Goal: Find specific page/section: Find specific page/section

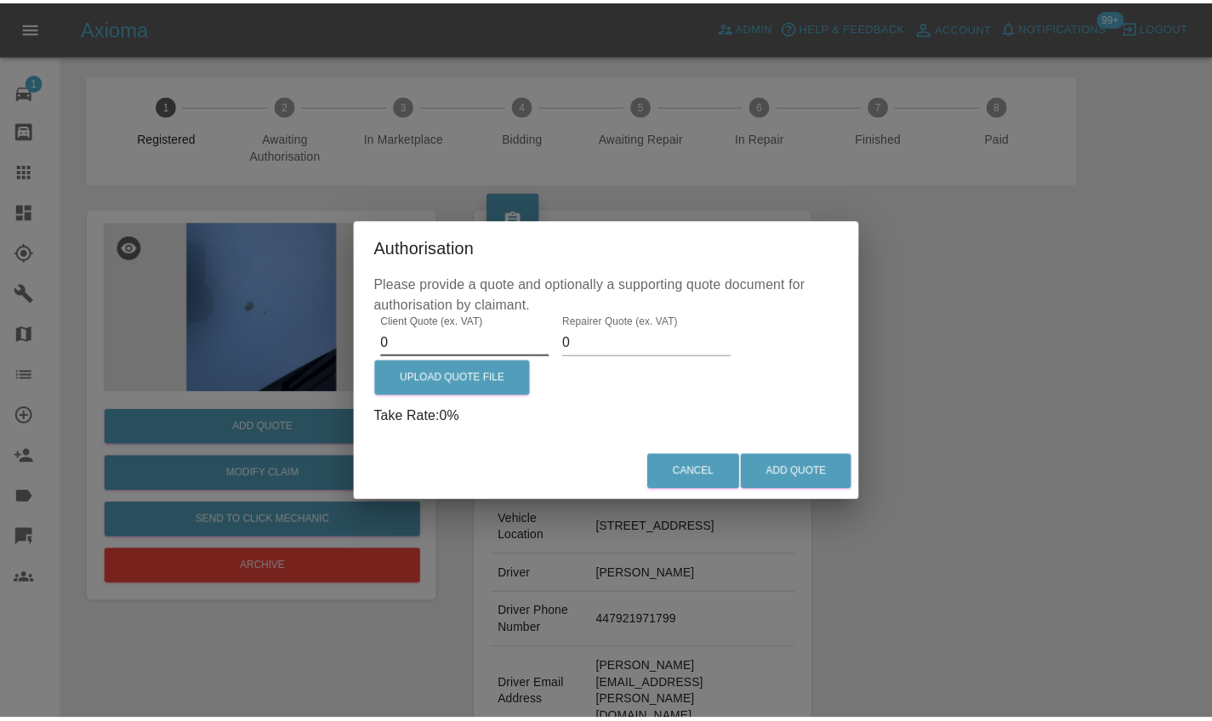
scroll to position [147, 0]
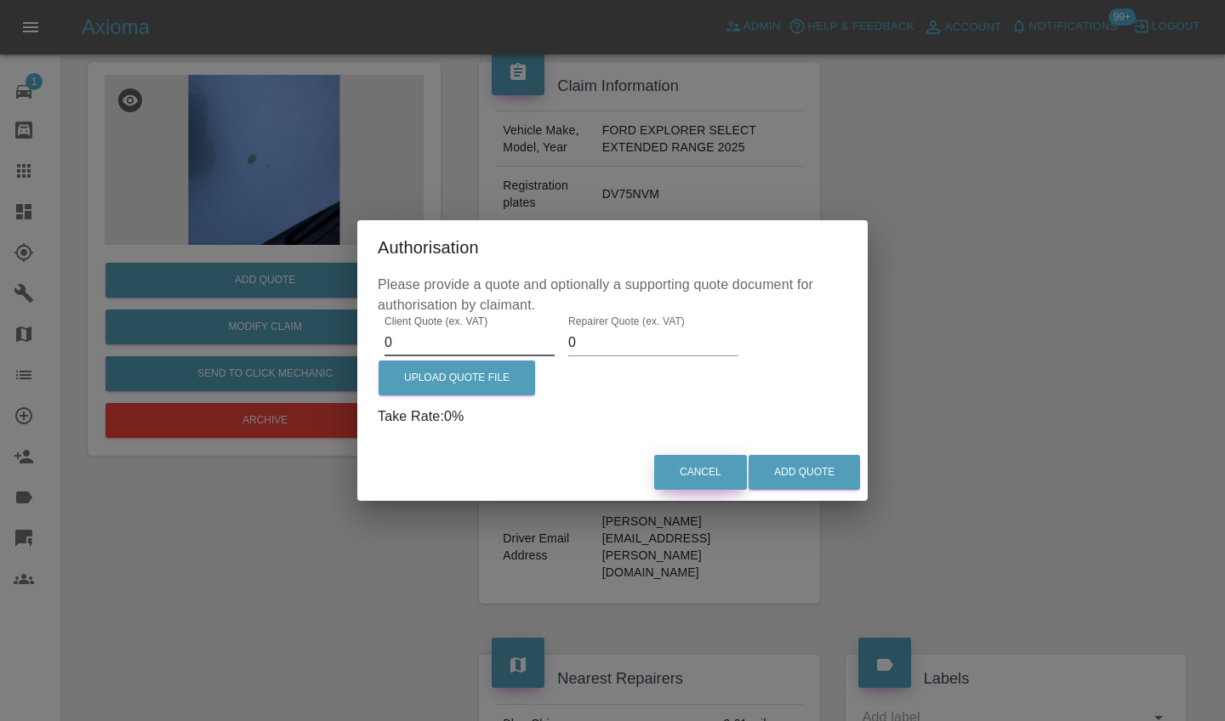
click at [704, 474] on button "Cancel" at bounding box center [700, 472] width 93 height 35
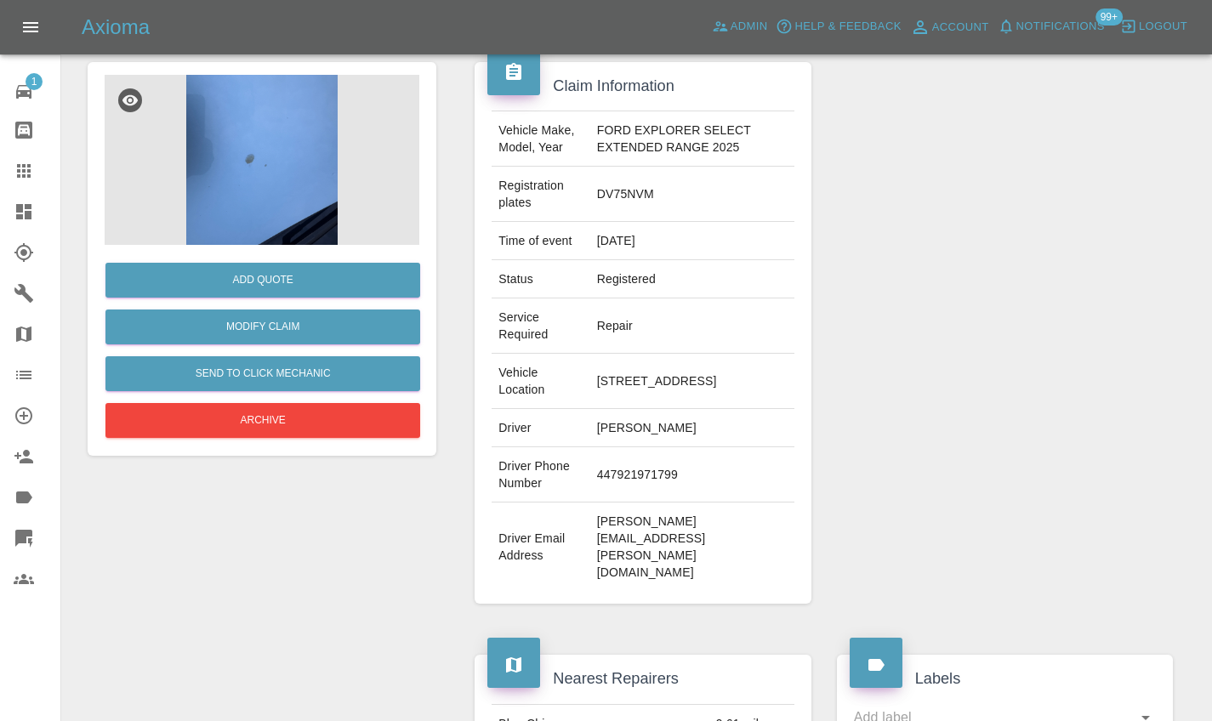
click at [23, 208] on icon at bounding box center [23, 211] width 15 height 15
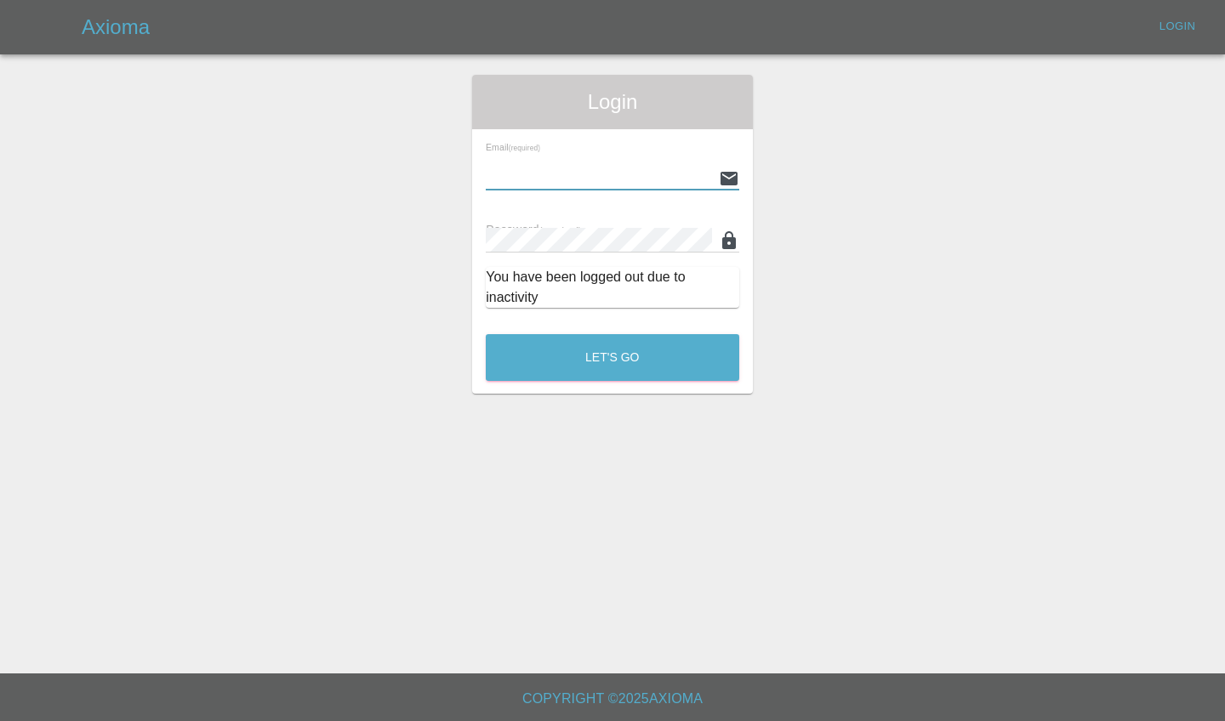
type input "[PERSON_NAME][EMAIL_ADDRESS][PERSON_NAME][DOMAIN_NAME]"
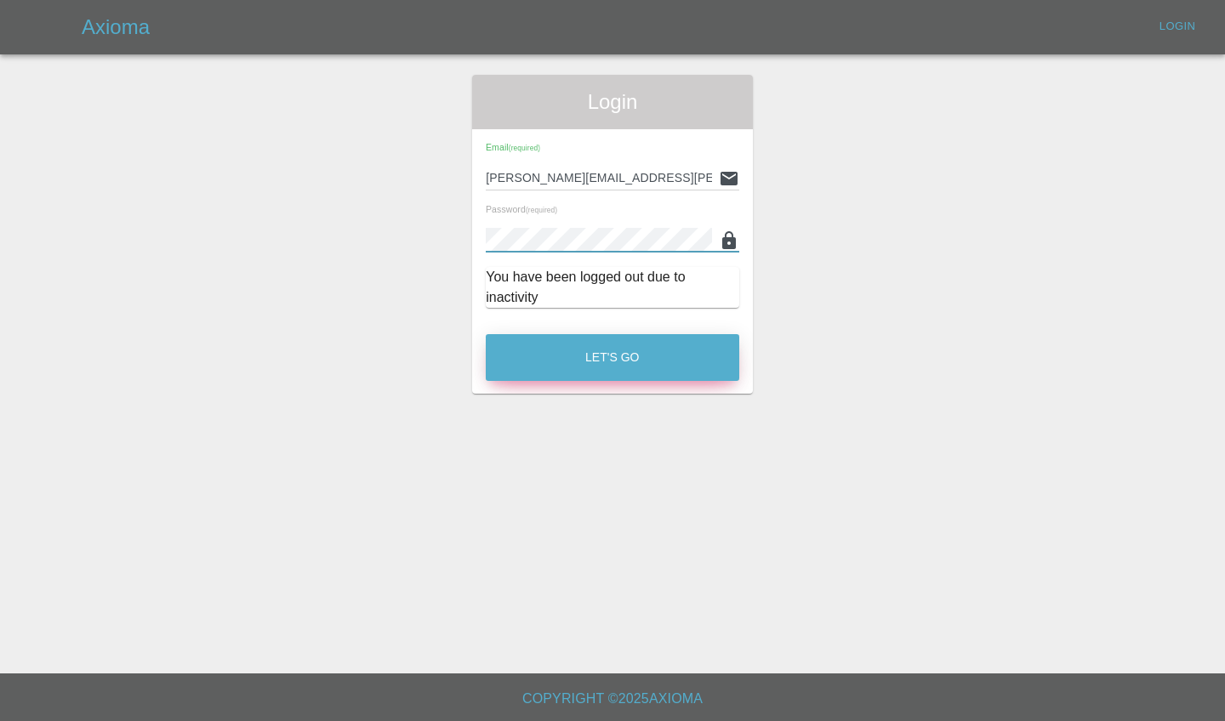
click at [640, 356] on button "Let's Go" at bounding box center [612, 357] width 253 height 47
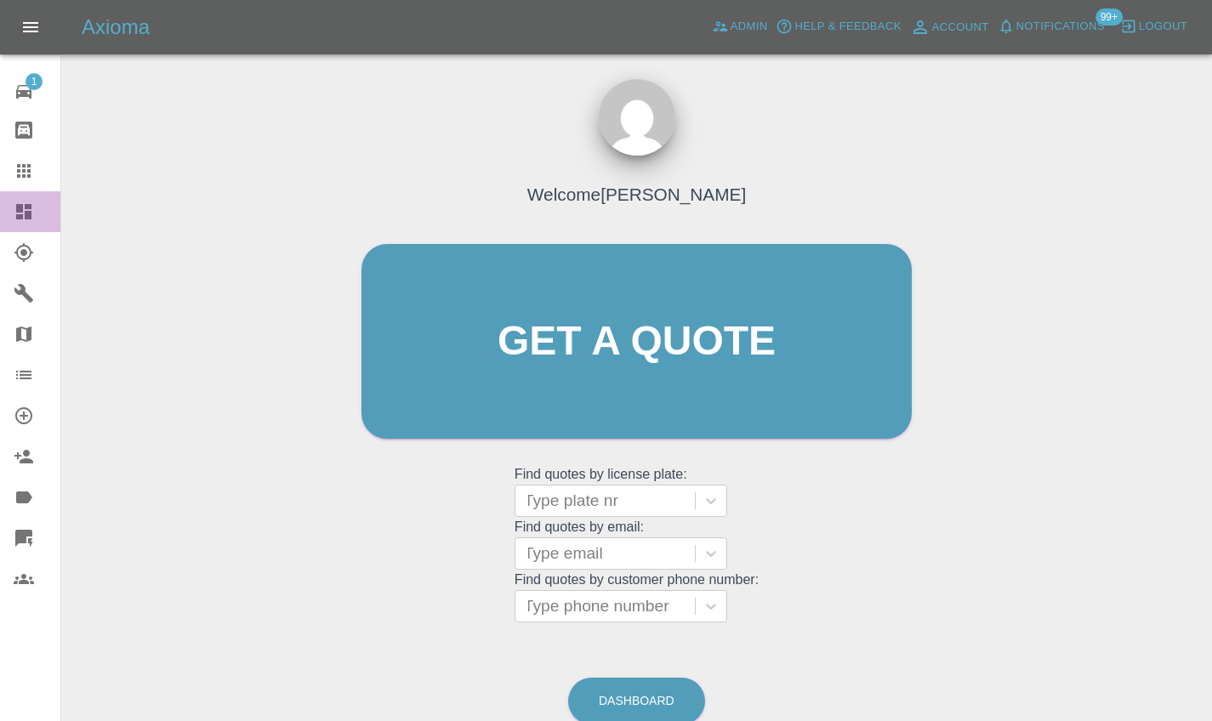
click at [19, 215] on icon at bounding box center [23, 211] width 15 height 15
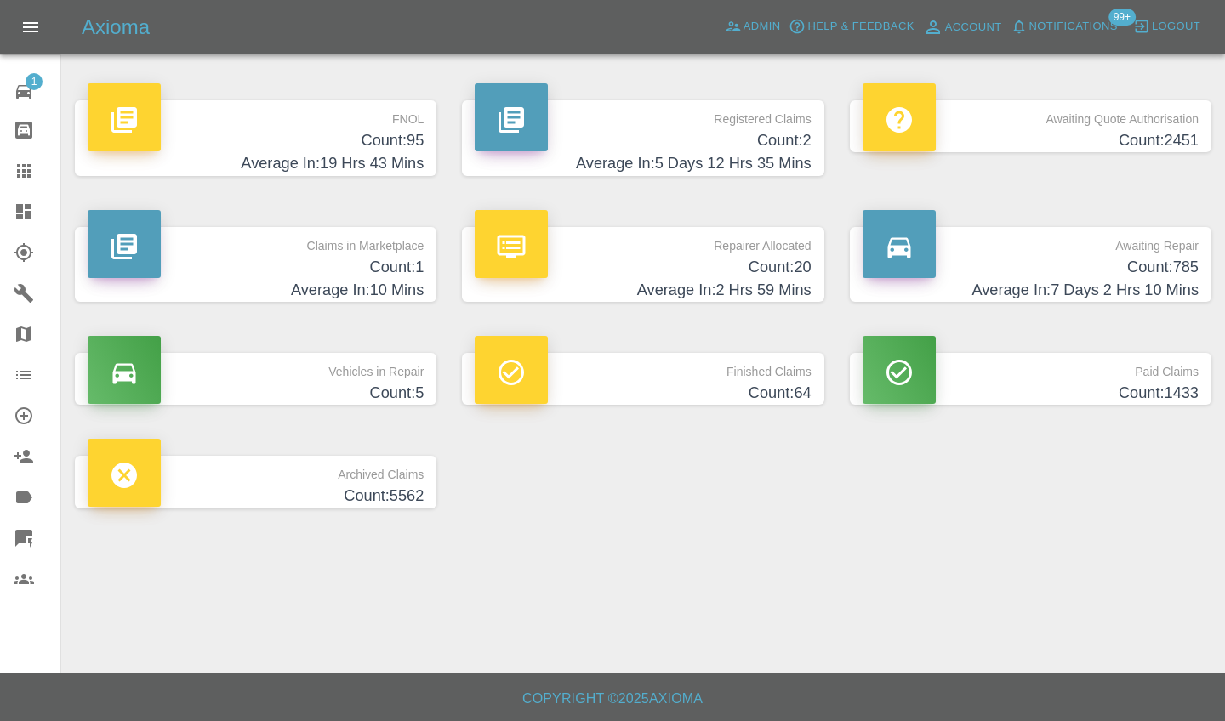
click at [603, 159] on h4 "Average In: 5 Days 12 Hrs 35 Mins" at bounding box center [643, 163] width 336 height 23
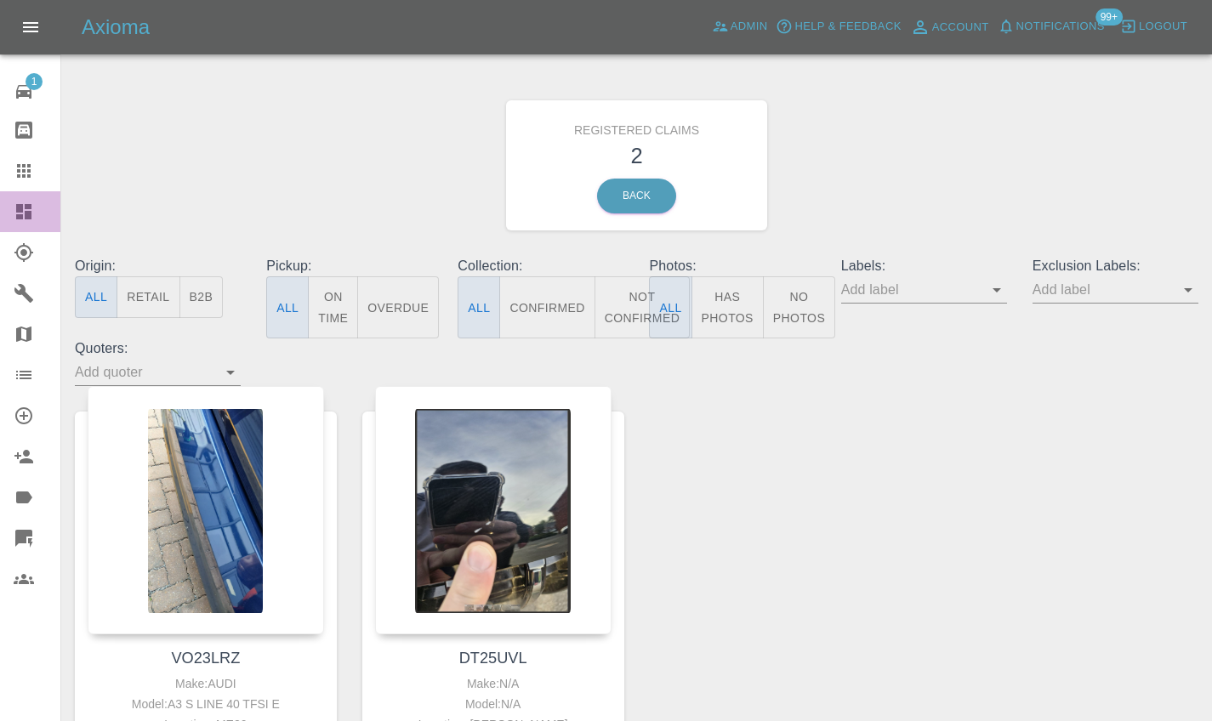
click at [33, 202] on icon at bounding box center [24, 212] width 20 height 20
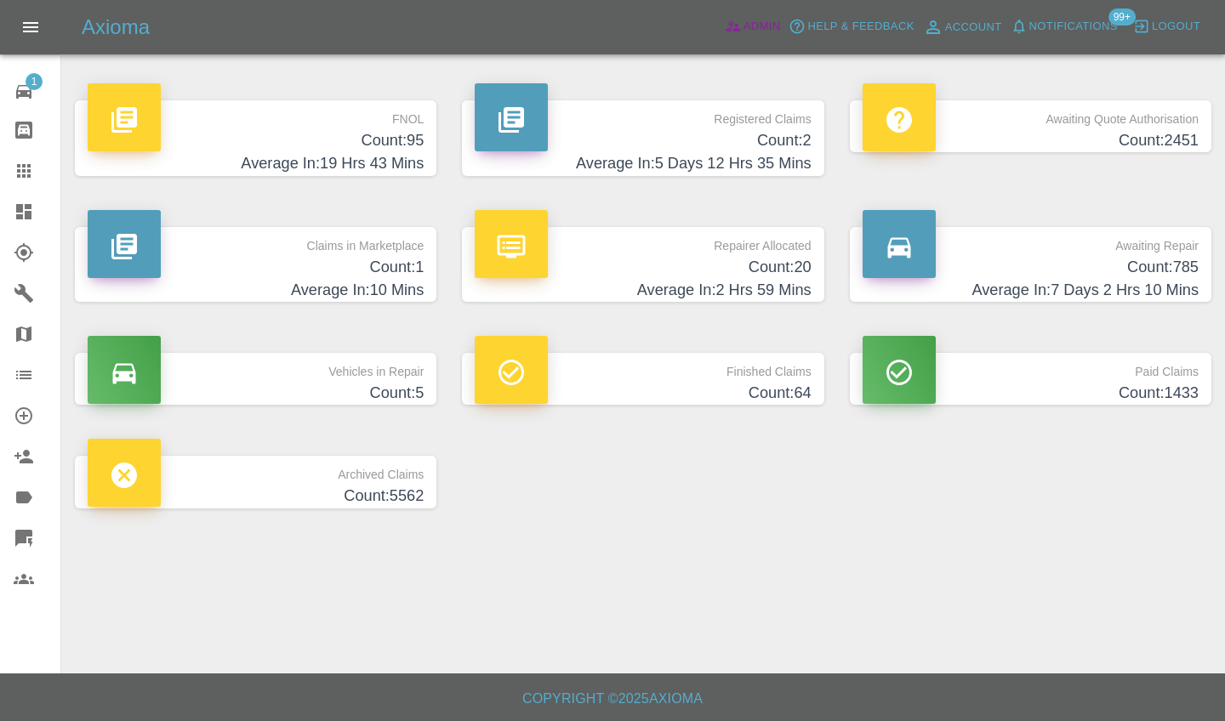
click at [729, 37] on link "Admin" at bounding box center [752, 27] width 65 height 26
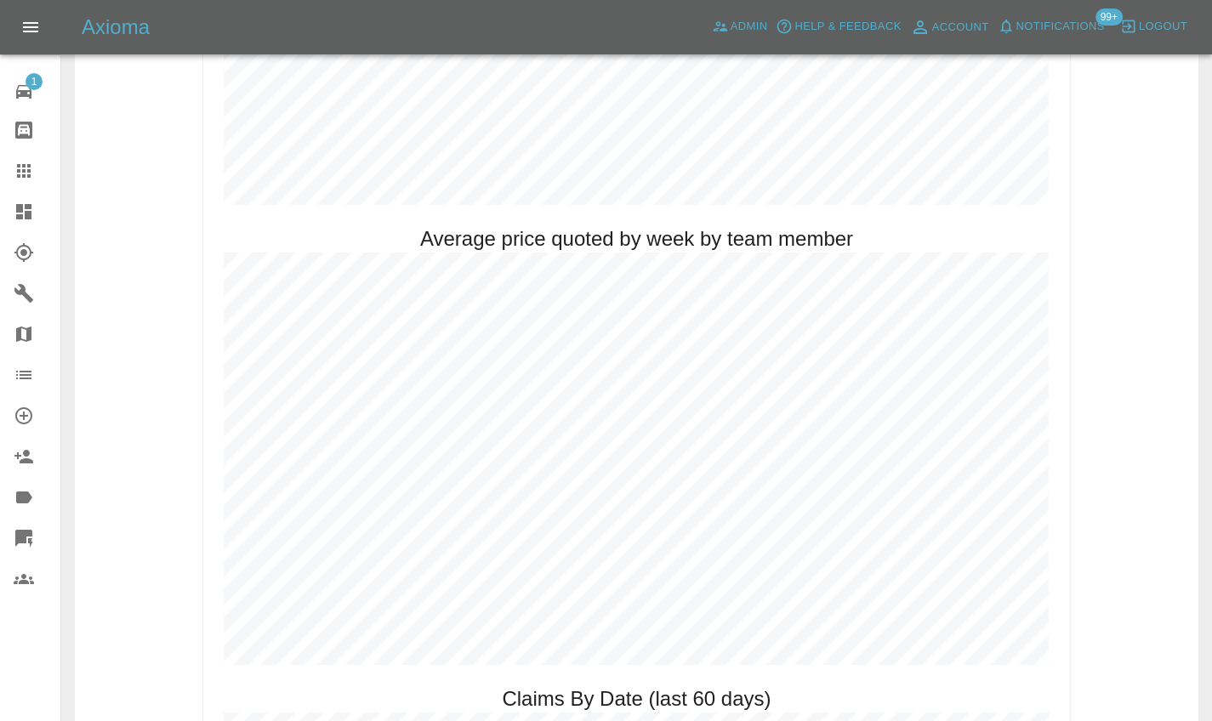
scroll to position [1709, 0]
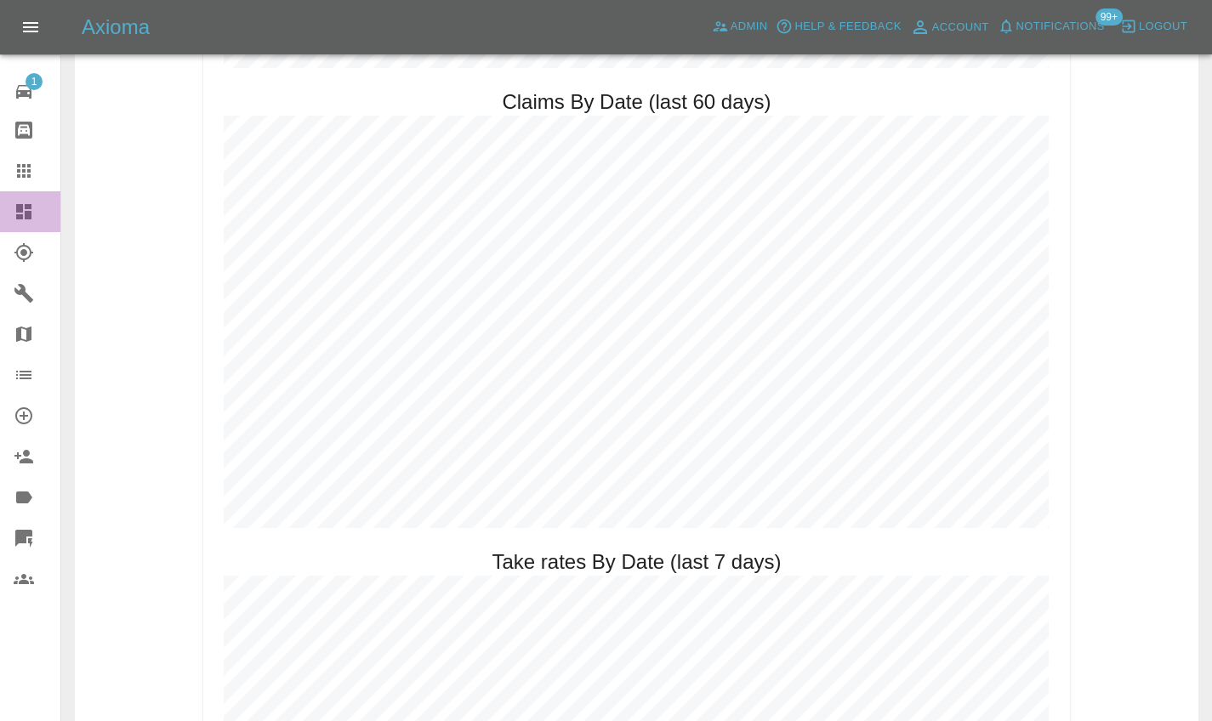
click at [38, 223] on link "Dashboard" at bounding box center [30, 211] width 60 height 41
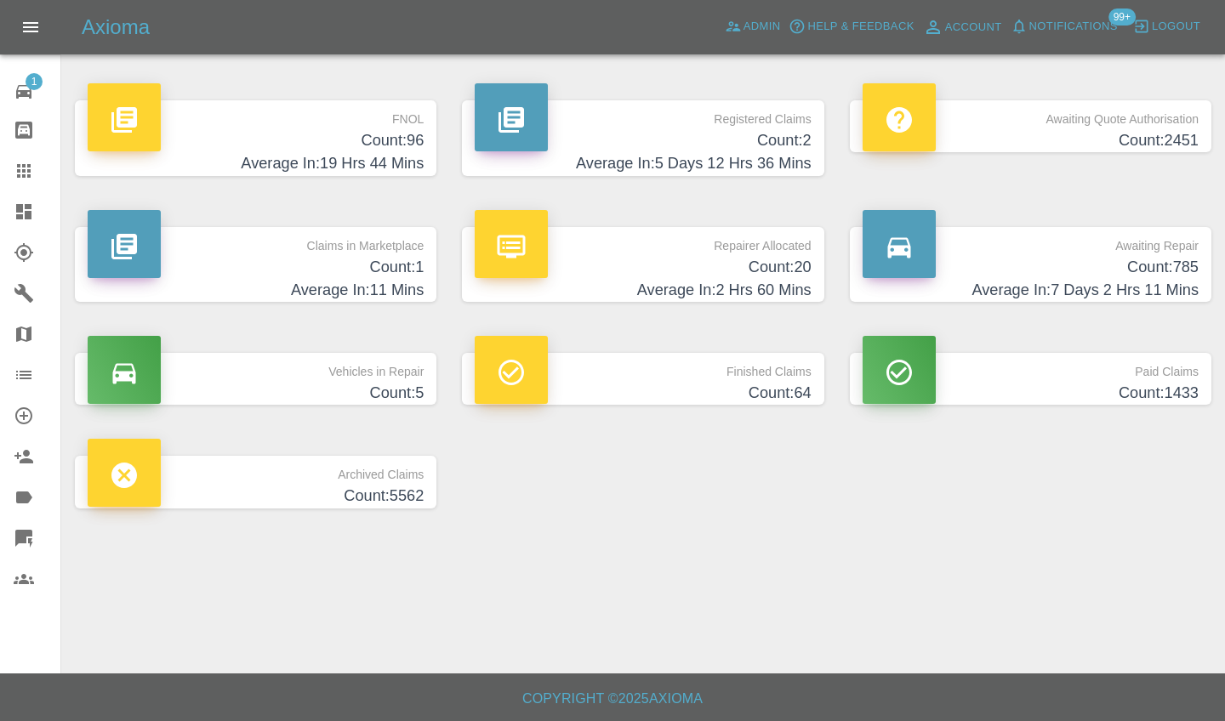
click at [588, 236] on p "Repairer Allocated" at bounding box center [643, 241] width 336 height 29
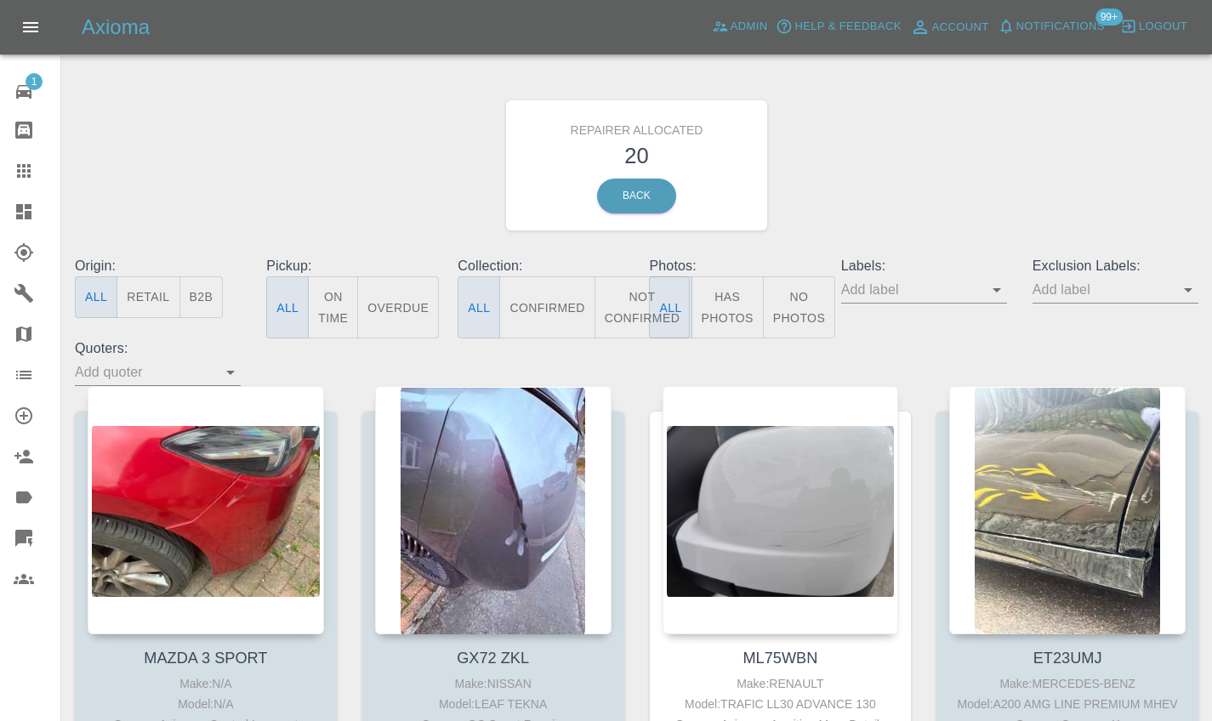
click at [209, 290] on button "B2B" at bounding box center [201, 297] width 44 height 42
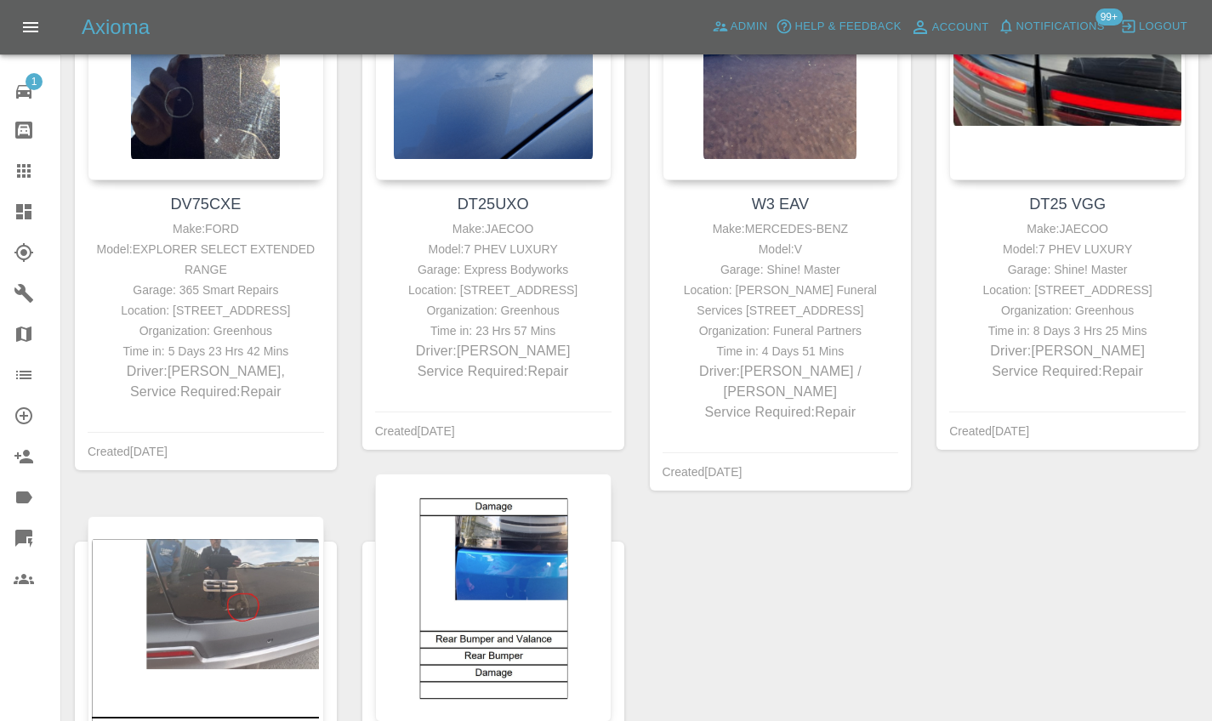
scroll to position [924, 0]
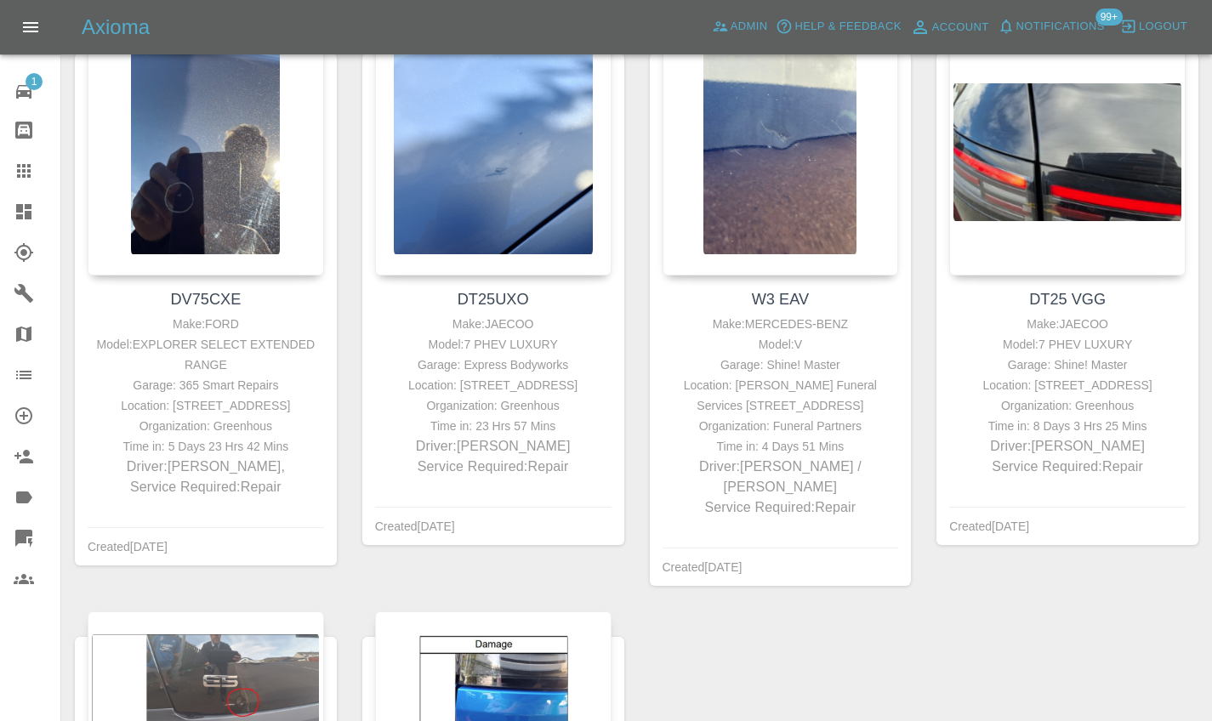
click at [35, 219] on div at bounding box center [38, 212] width 48 height 20
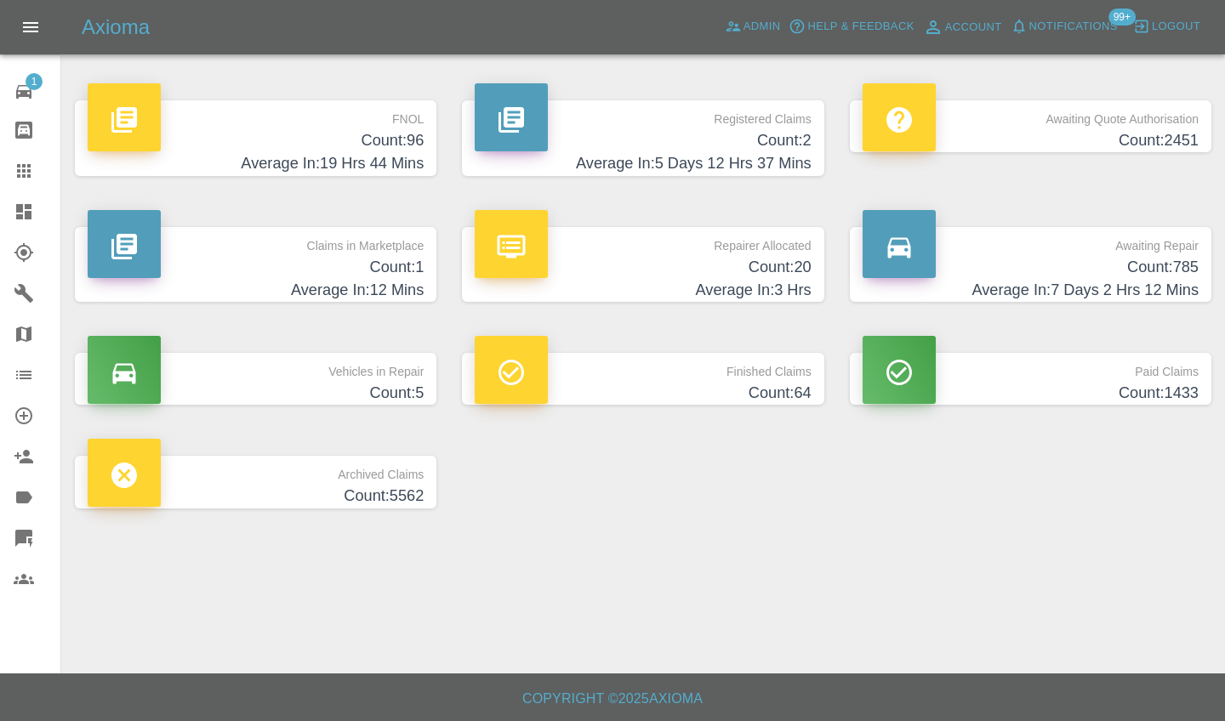
click at [958, 286] on h4 "Average In: 7 Days 2 Hrs 12 Mins" at bounding box center [1030, 290] width 336 height 23
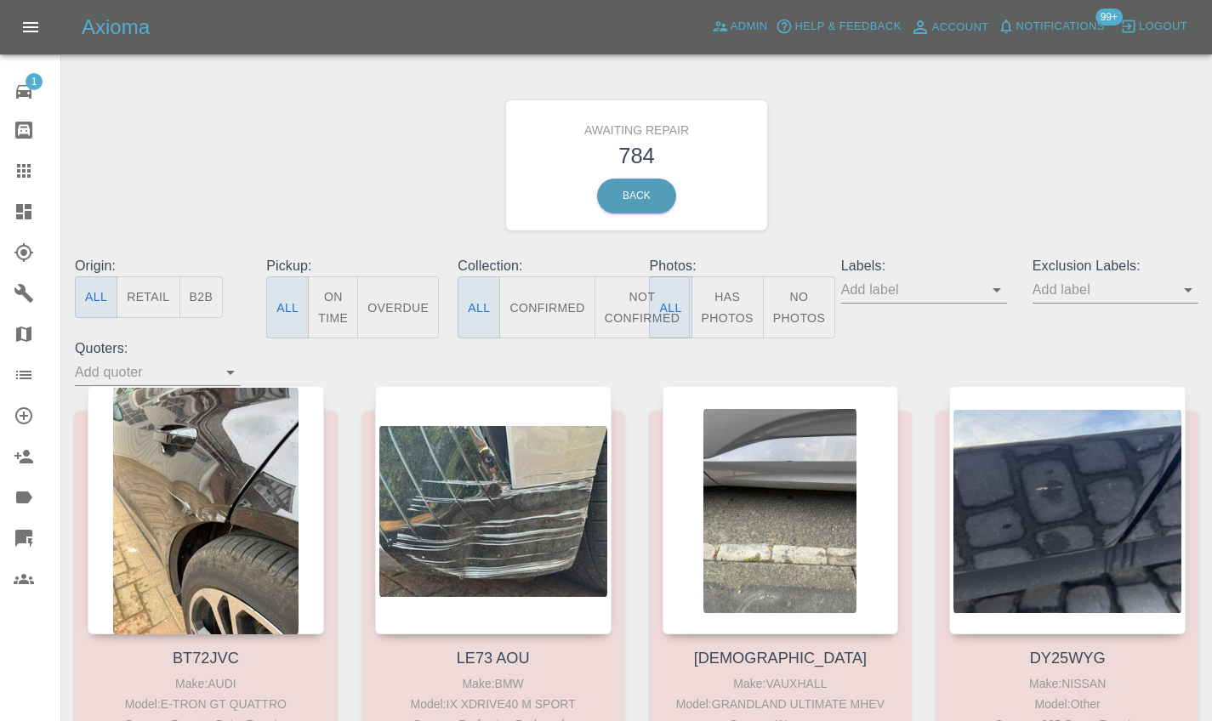
click at [207, 284] on button "B2B" at bounding box center [201, 297] width 44 height 42
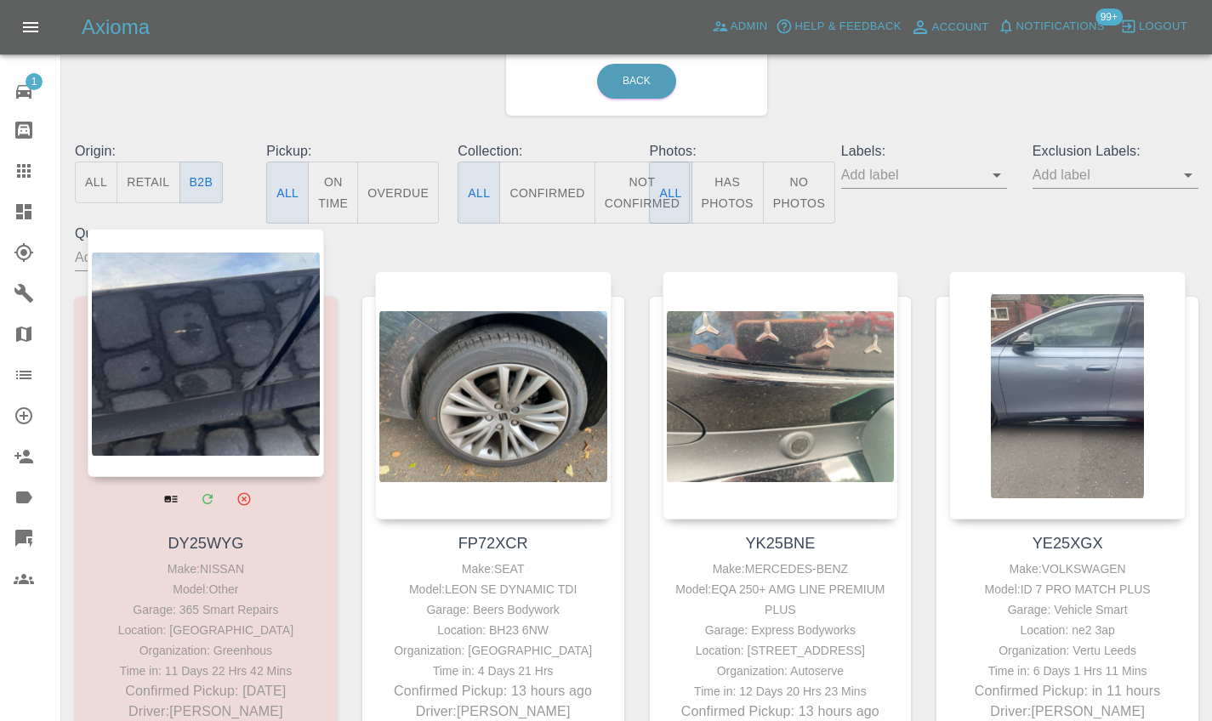
scroll to position [148, 0]
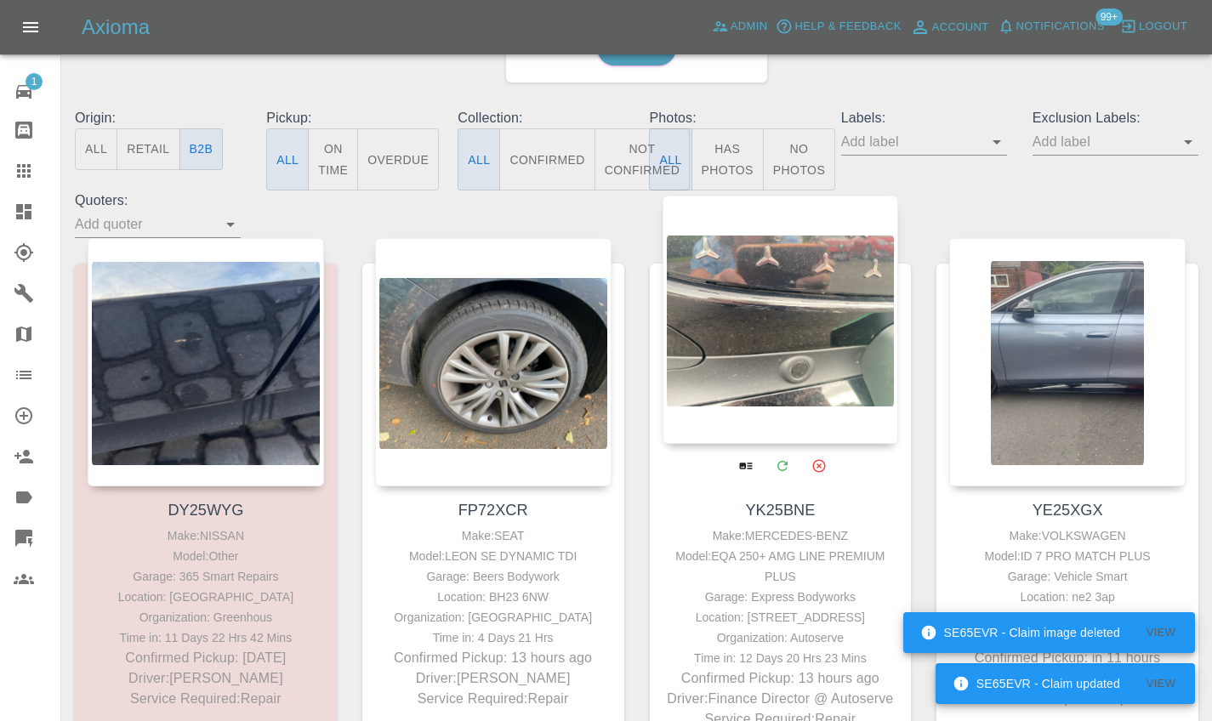
click at [745, 302] on div at bounding box center [781, 320] width 236 height 248
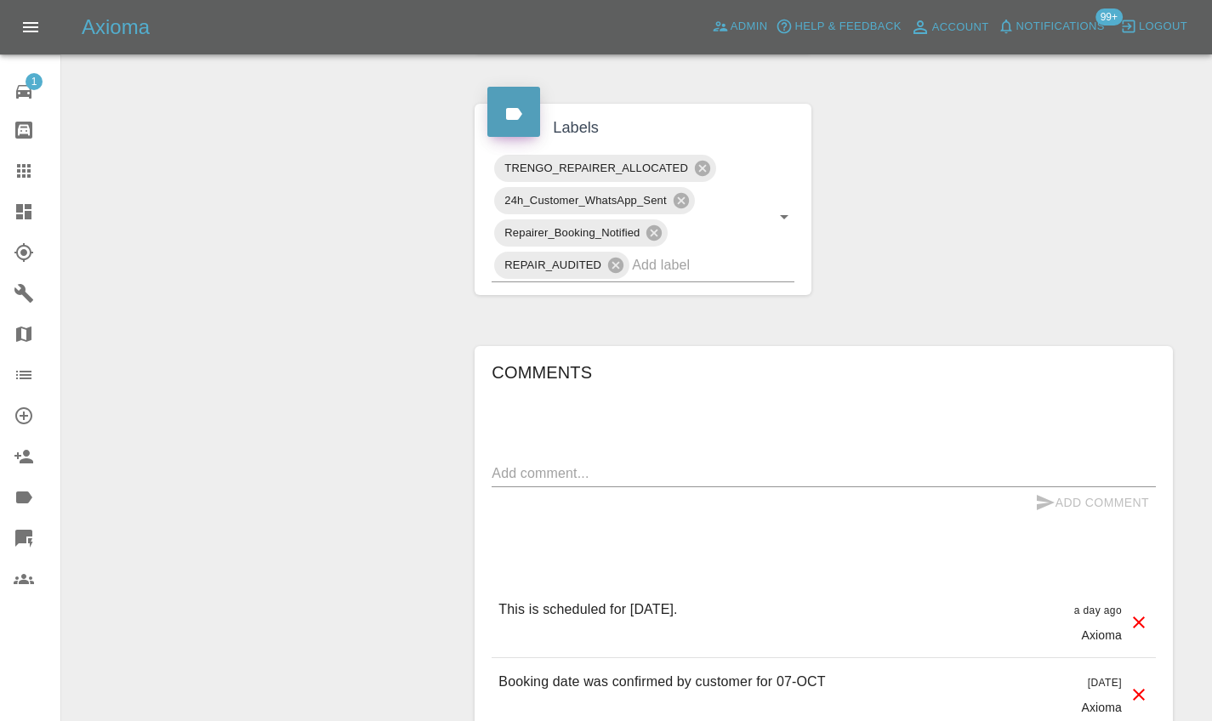
scroll to position [994, 0]
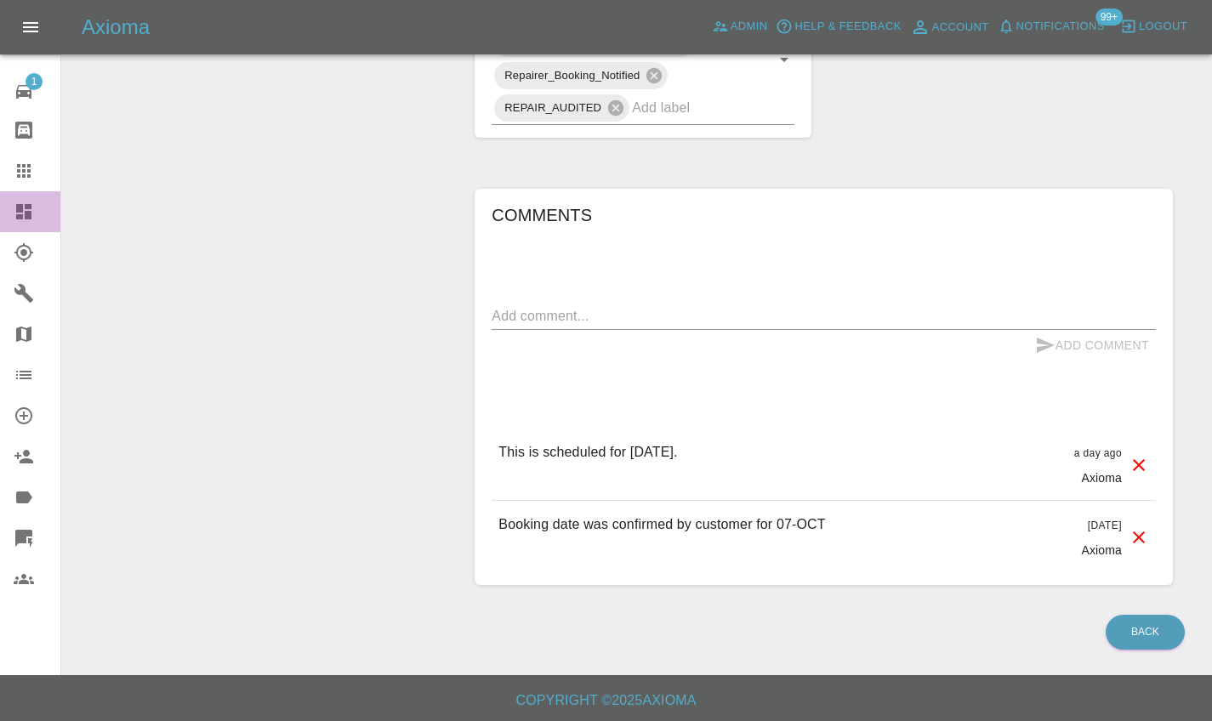
click at [42, 208] on div at bounding box center [38, 212] width 48 height 20
